Goal: Transaction & Acquisition: Subscribe to service/newsletter

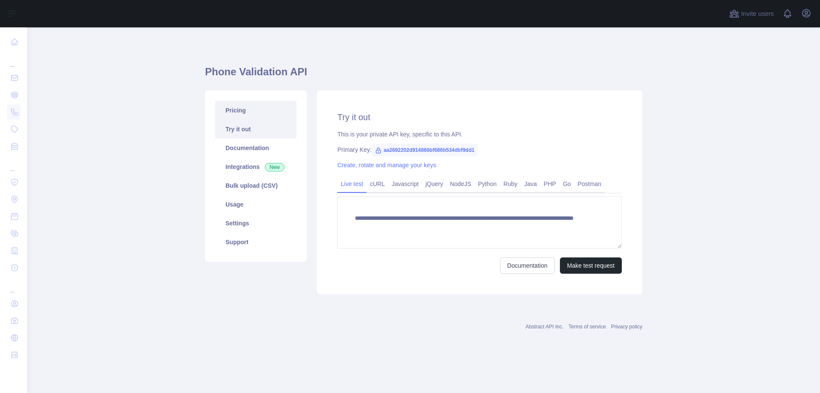
click at [236, 108] on link "Pricing" at bounding box center [255, 110] width 81 height 19
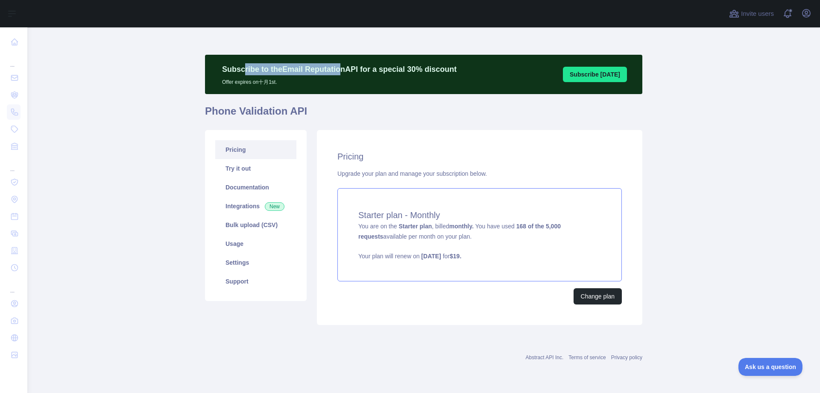
drag, startPoint x: 243, startPoint y: 72, endPoint x: 335, endPoint y: 72, distance: 92.7
click at [335, 72] on p "Subscribe to the Email Reputation API for a special 30 % discount" at bounding box center [339, 69] width 235 height 12
click at [368, 109] on h1 "Phone Validation API" at bounding box center [424, 114] width 438 height 21
click at [599, 297] on button "Change plan" at bounding box center [598, 296] width 48 height 16
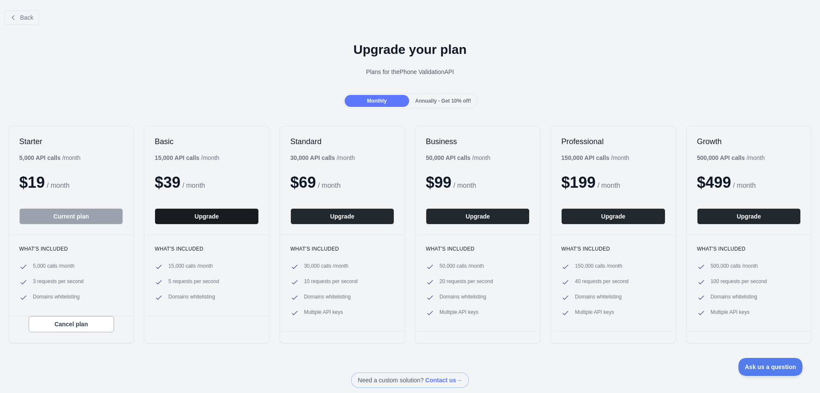
click at [199, 217] on button "Upgrade" at bounding box center [207, 216] width 104 height 16
click at [61, 323] on button "Cancel plan" at bounding box center [71, 324] width 85 height 16
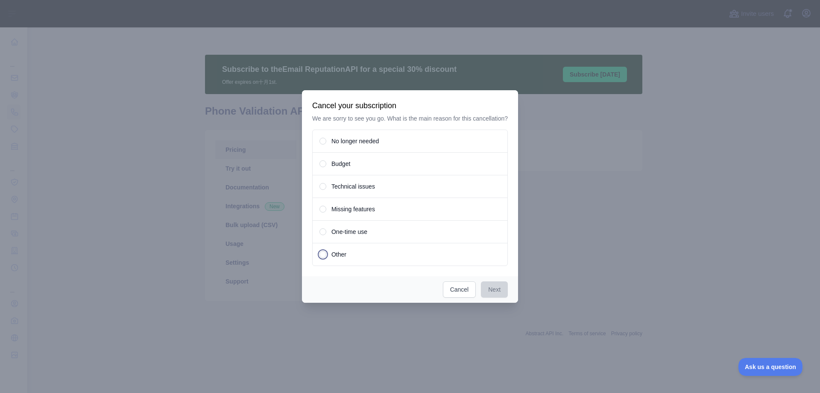
click at [354, 256] on div "Other" at bounding box center [410, 254] width 196 height 23
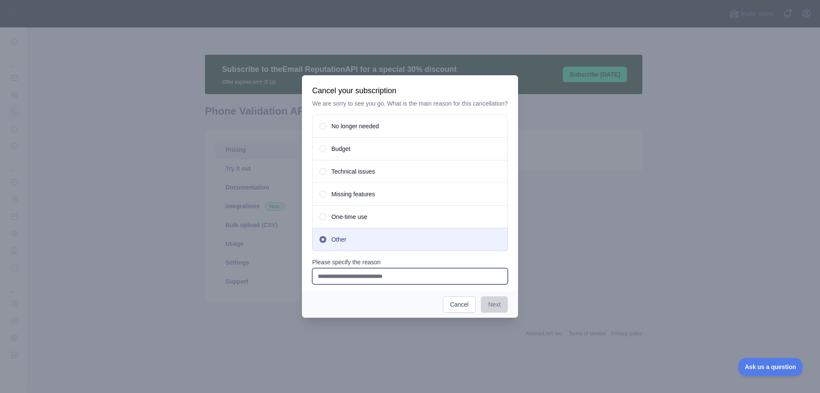
click at [350, 281] on input "Please specify the reason" at bounding box center [410, 276] width 196 height 16
click at [363, 274] on input "Please specify the reason" at bounding box center [410, 276] width 196 height 16
click at [450, 306] on button "Cancel" at bounding box center [459, 304] width 33 height 16
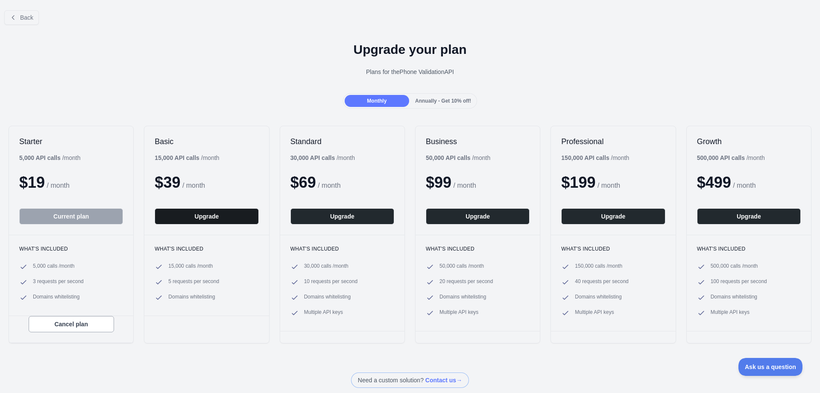
click at [198, 218] on button "Upgrade" at bounding box center [207, 216] width 104 height 16
click at [21, 18] on span "Back" at bounding box center [26, 17] width 13 height 7
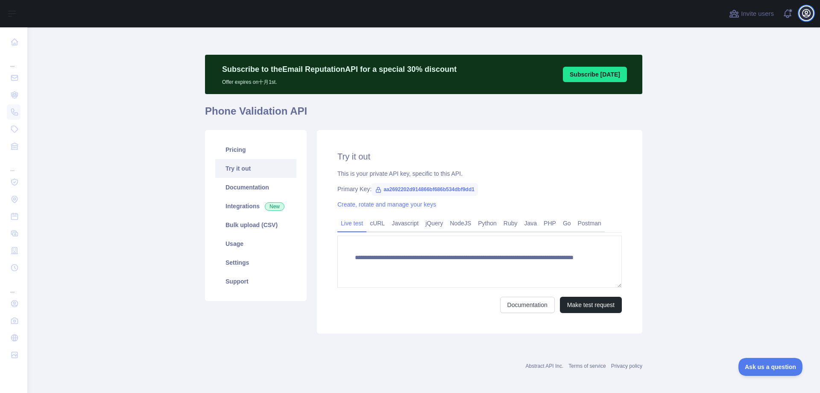
click at [808, 17] on icon "button" at bounding box center [807, 13] width 8 height 8
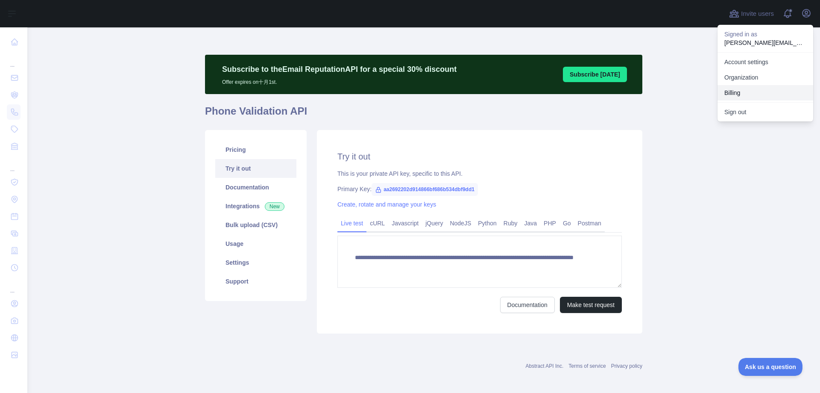
click at [737, 94] on button "Billing" at bounding box center [766, 92] width 96 height 15
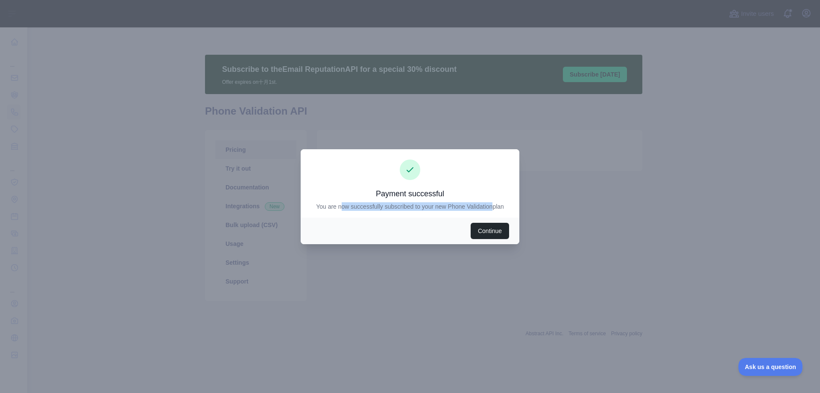
drag, startPoint x: 342, startPoint y: 208, endPoint x: 491, endPoint y: 207, distance: 149.6
click at [491, 207] on p "You are now successfully subscribed to your new Phone Validation plan" at bounding box center [410, 206] width 198 height 9
click at [482, 233] on button "Continue" at bounding box center [490, 231] width 38 height 16
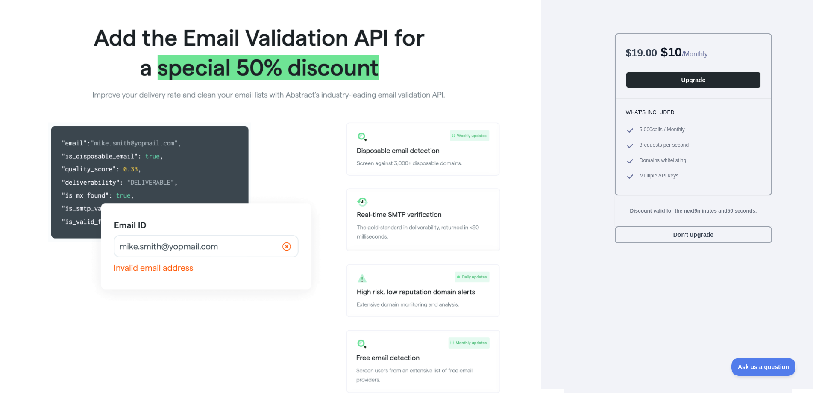
scroll to position [6, 0]
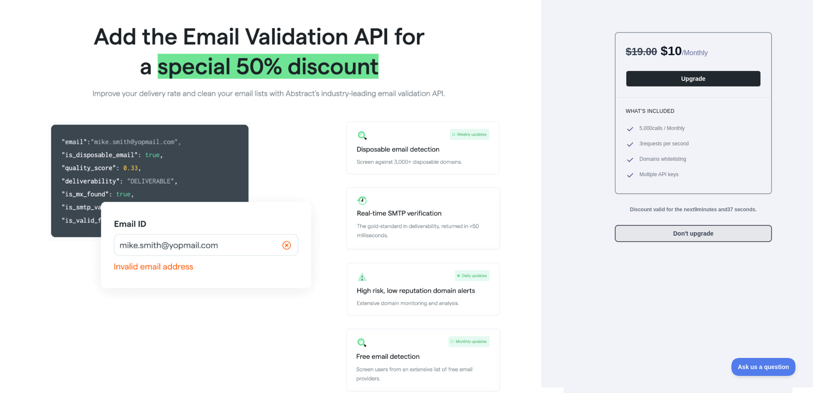
click at [678, 237] on button "Don't upgrade" at bounding box center [693, 233] width 157 height 17
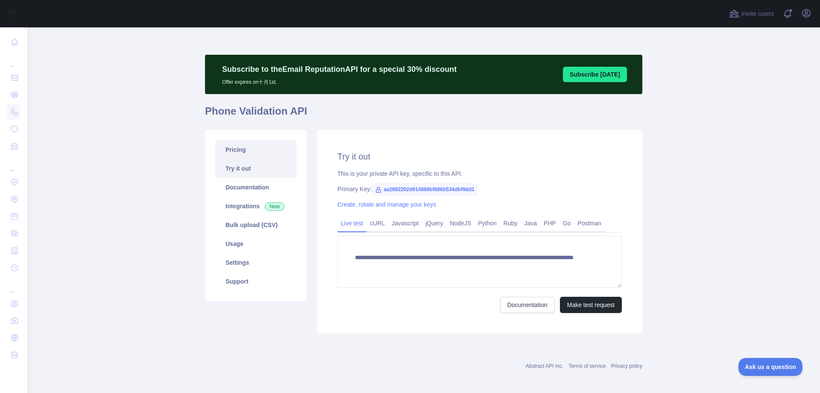
click at [237, 150] on link "Pricing" at bounding box center [255, 149] width 81 height 19
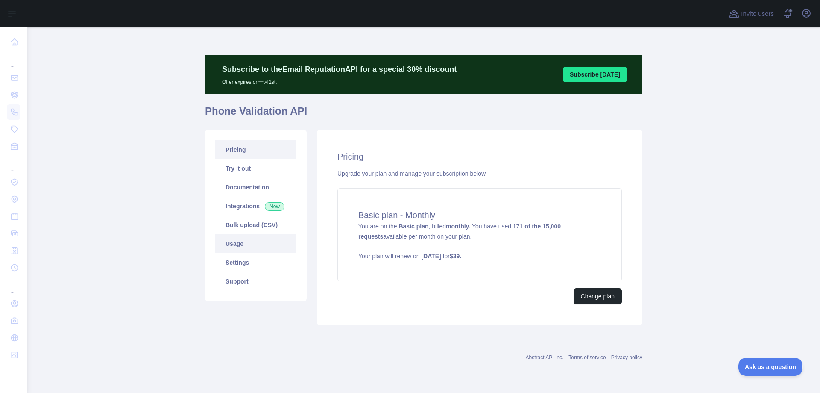
click at [232, 244] on link "Usage" at bounding box center [255, 243] width 81 height 19
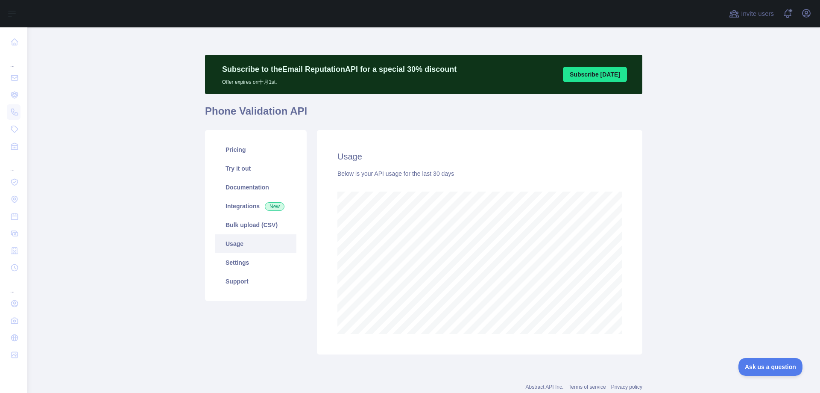
scroll to position [365, 786]
click at [231, 264] on link "Settings" at bounding box center [255, 262] width 81 height 19
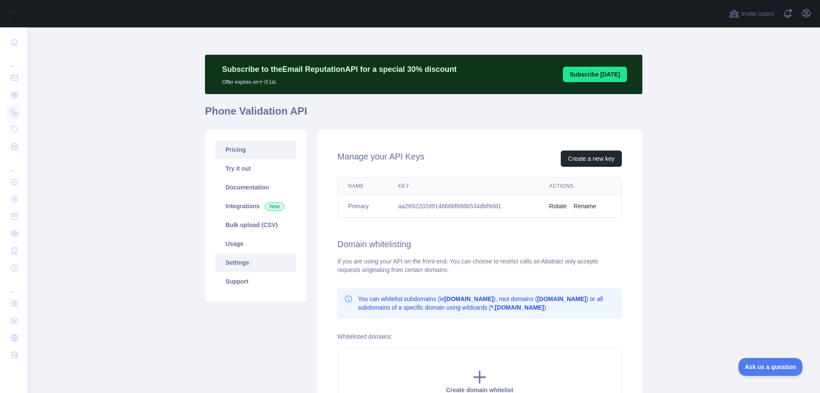
click at [234, 147] on link "Pricing" at bounding box center [255, 149] width 81 height 19
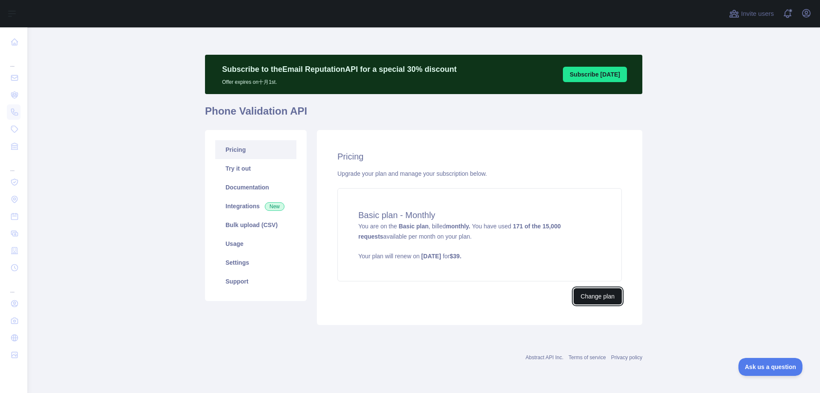
click at [597, 293] on button "Change plan" at bounding box center [598, 296] width 48 height 16
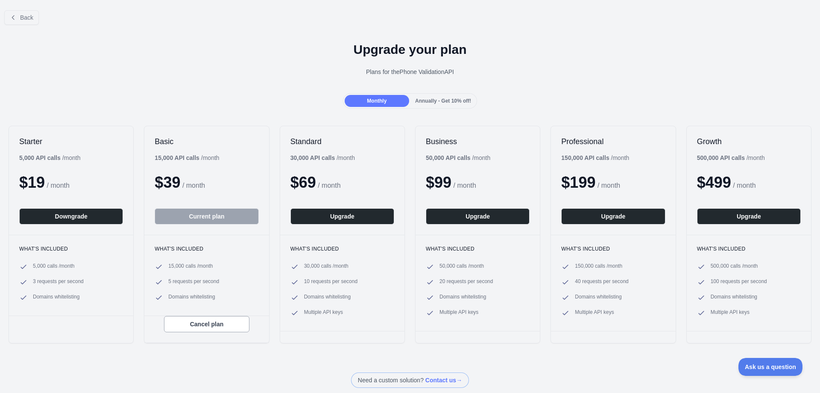
click at [288, 361] on div "Back Upgrade your plan Plans for the Phone Validation API Monthly Annually - Ge…" at bounding box center [410, 195] width 820 height 384
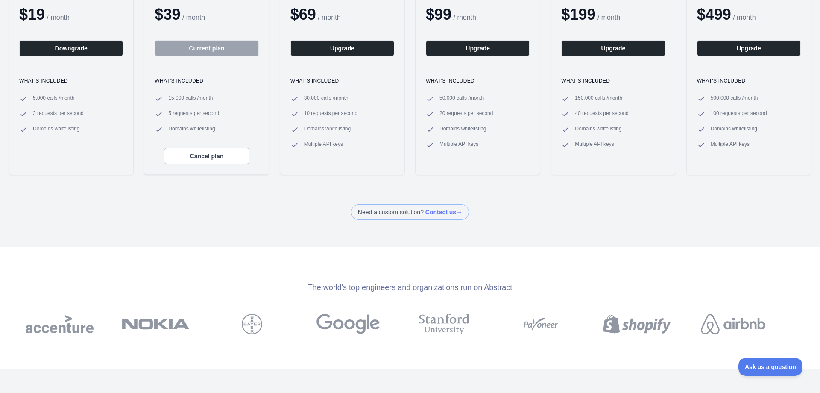
scroll to position [171, 0]
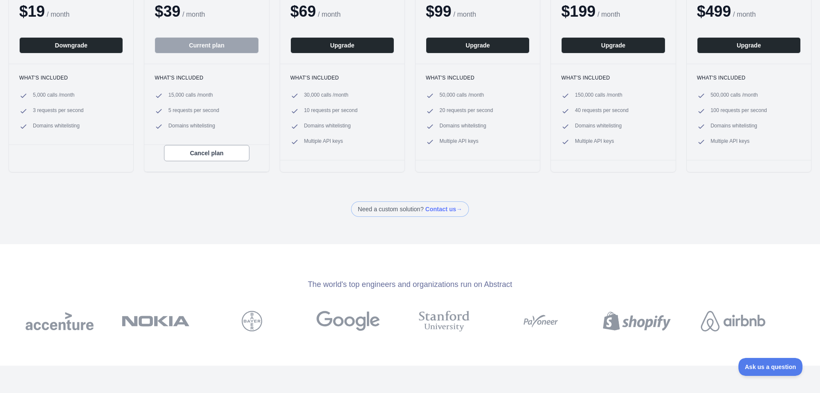
click at [440, 210] on span at bounding box center [410, 208] width 118 height 15
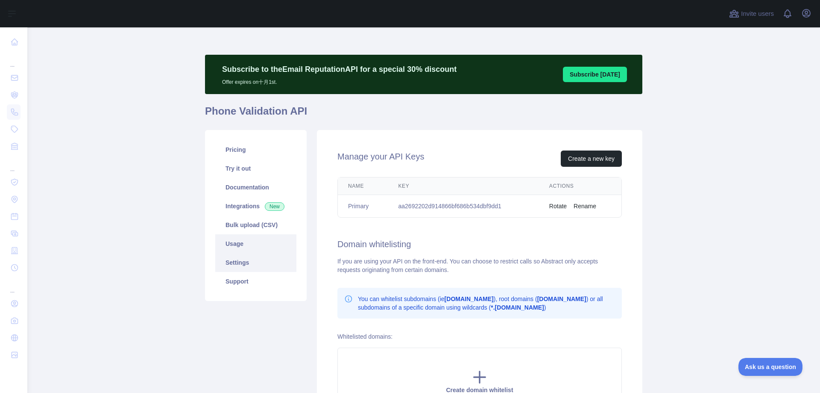
click at [238, 240] on link "Usage" at bounding box center [255, 243] width 81 height 19
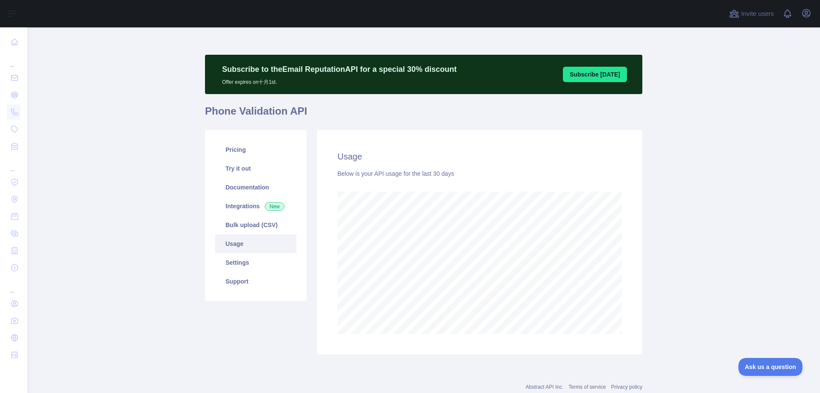
scroll to position [365, 786]
click at [808, 12] on icon "button" at bounding box center [807, 13] width 8 height 8
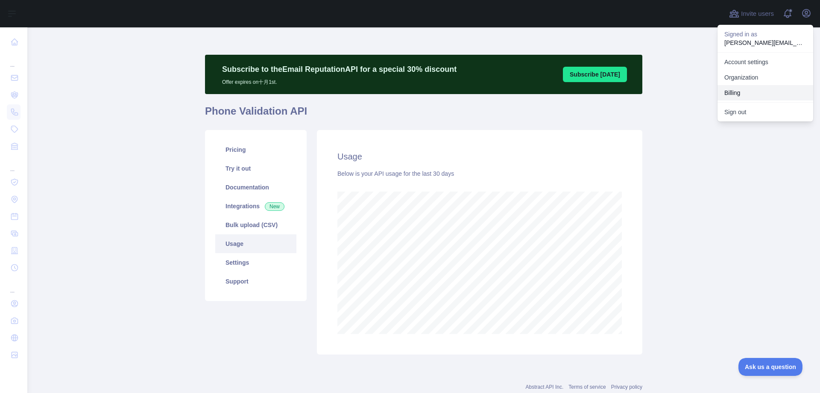
click at [747, 96] on button "Billing" at bounding box center [766, 92] width 96 height 15
